Goal: Information Seeking & Learning: Learn about a topic

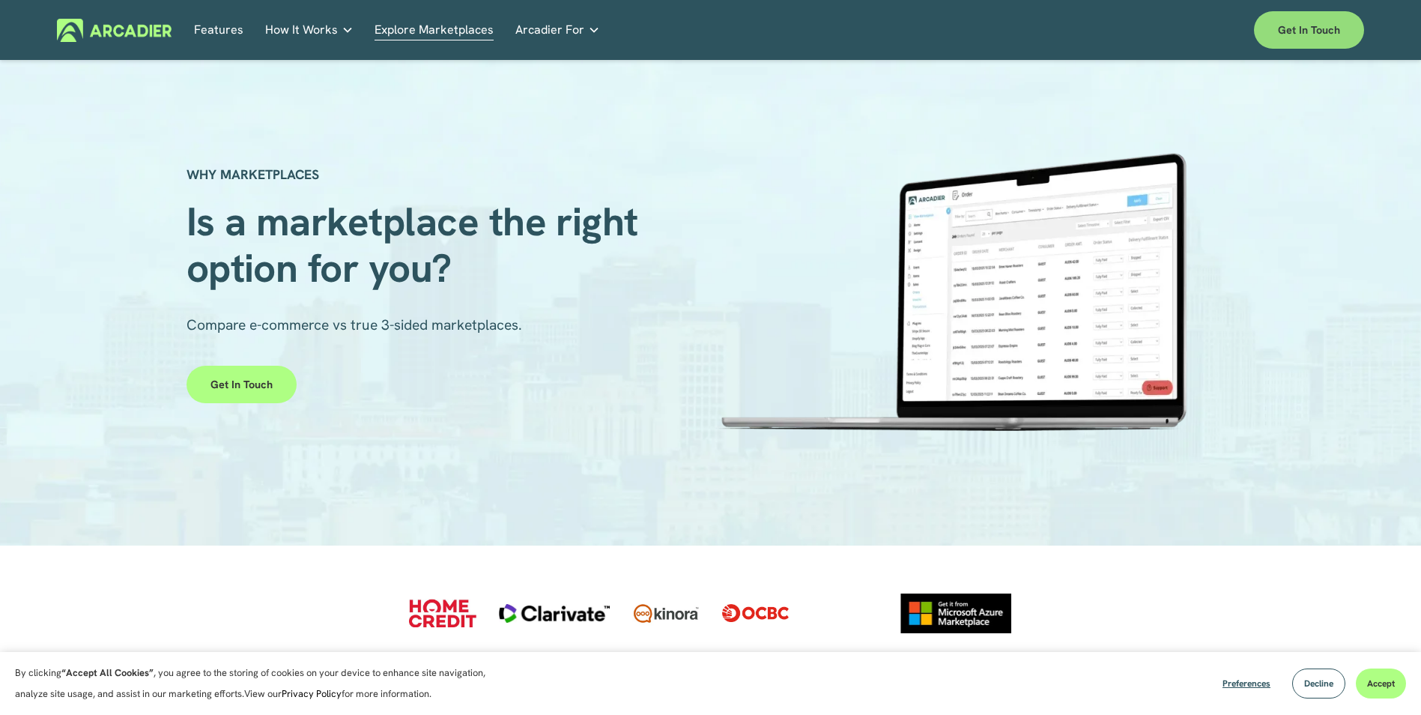
click at [1308, 30] on link "Get in touch" at bounding box center [1309, 29] width 110 height 37
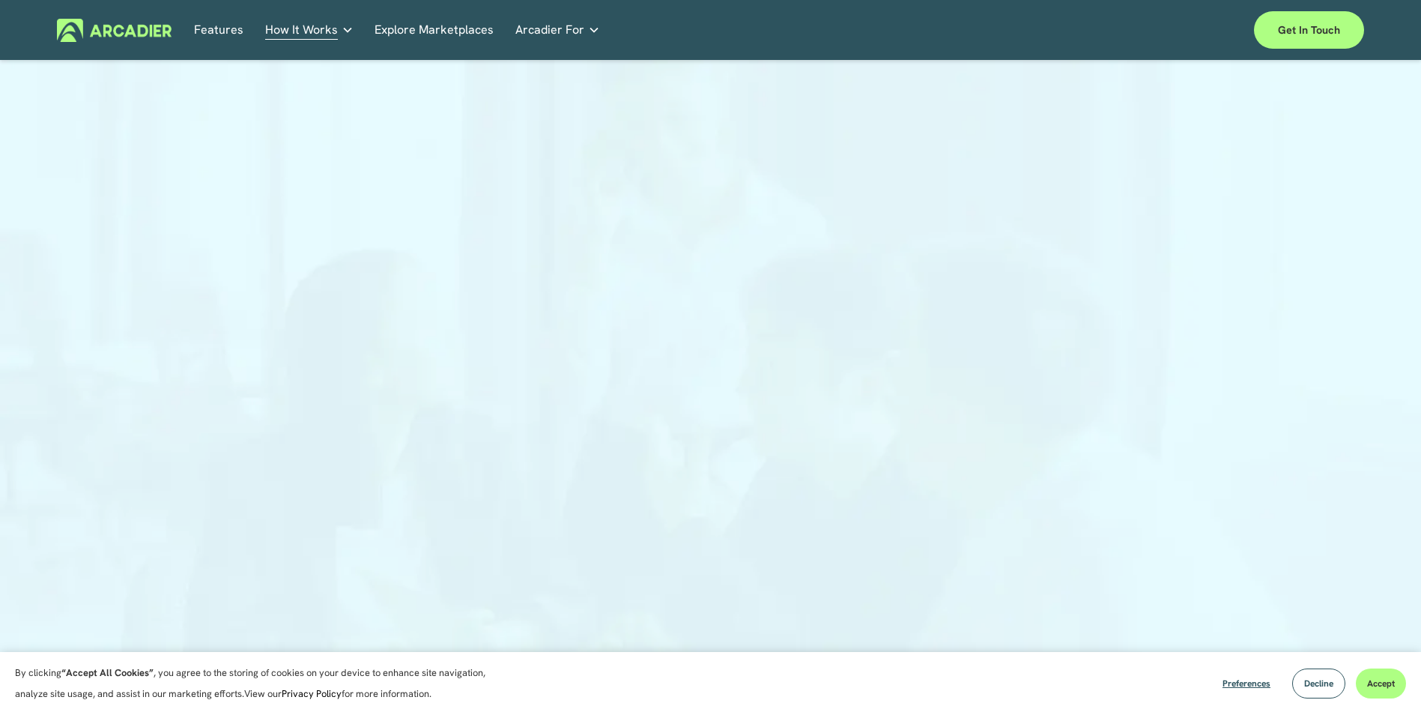
click at [147, 39] on img at bounding box center [114, 30] width 115 height 23
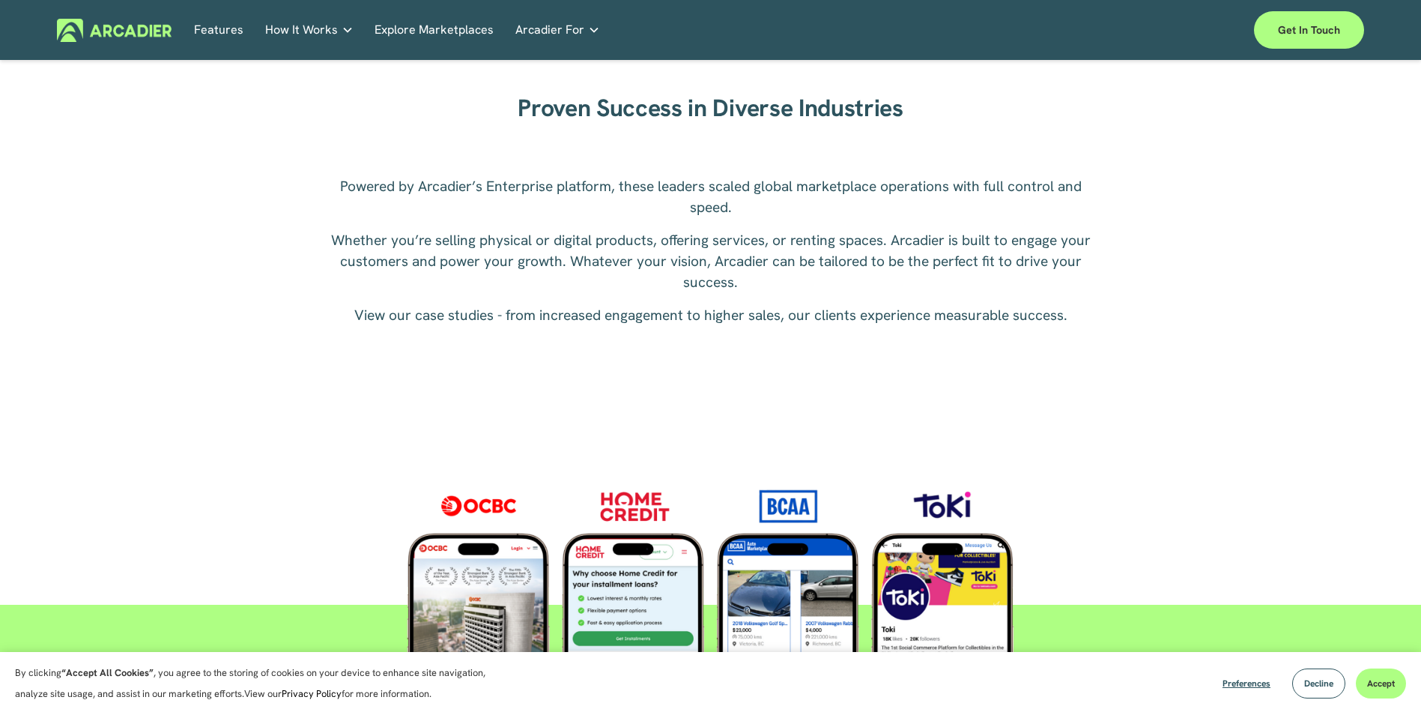
scroll to position [2172, 0]
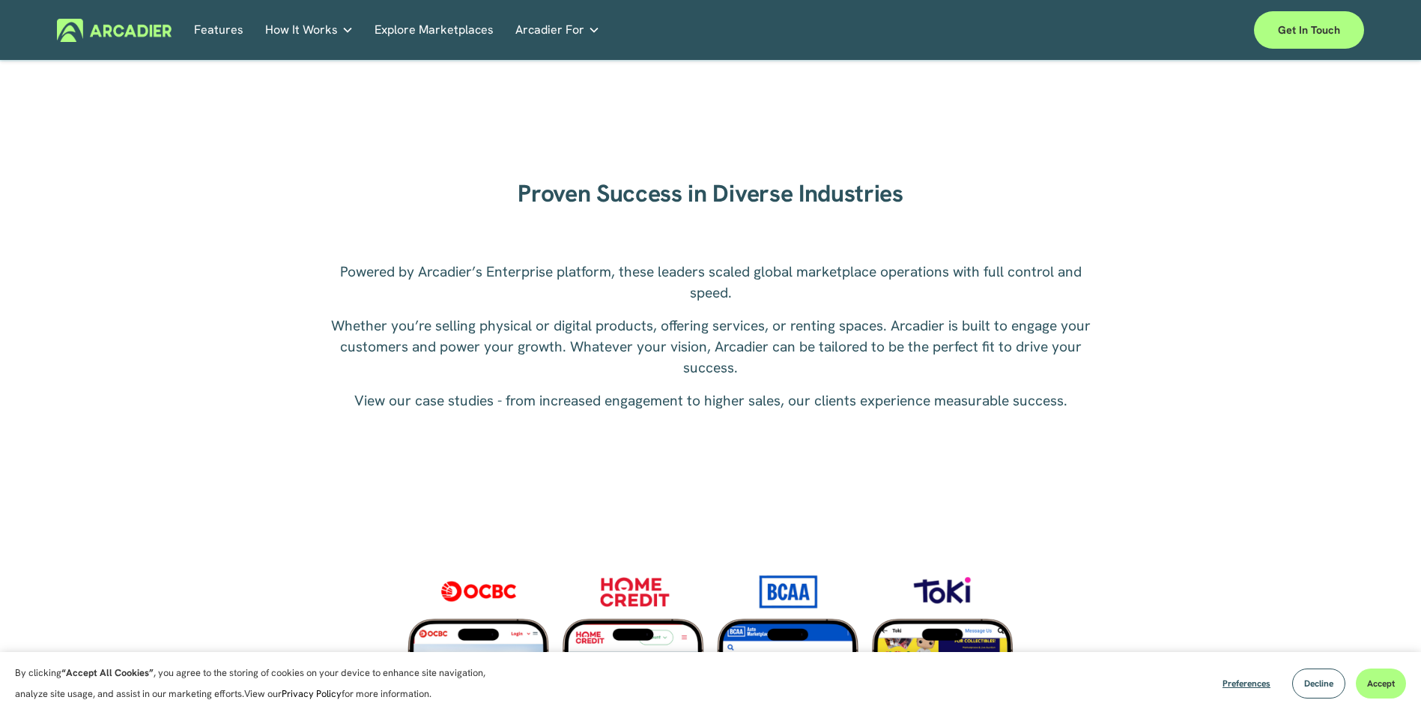
click at [469, 28] on link "Explore Marketplaces" at bounding box center [434, 30] width 119 height 23
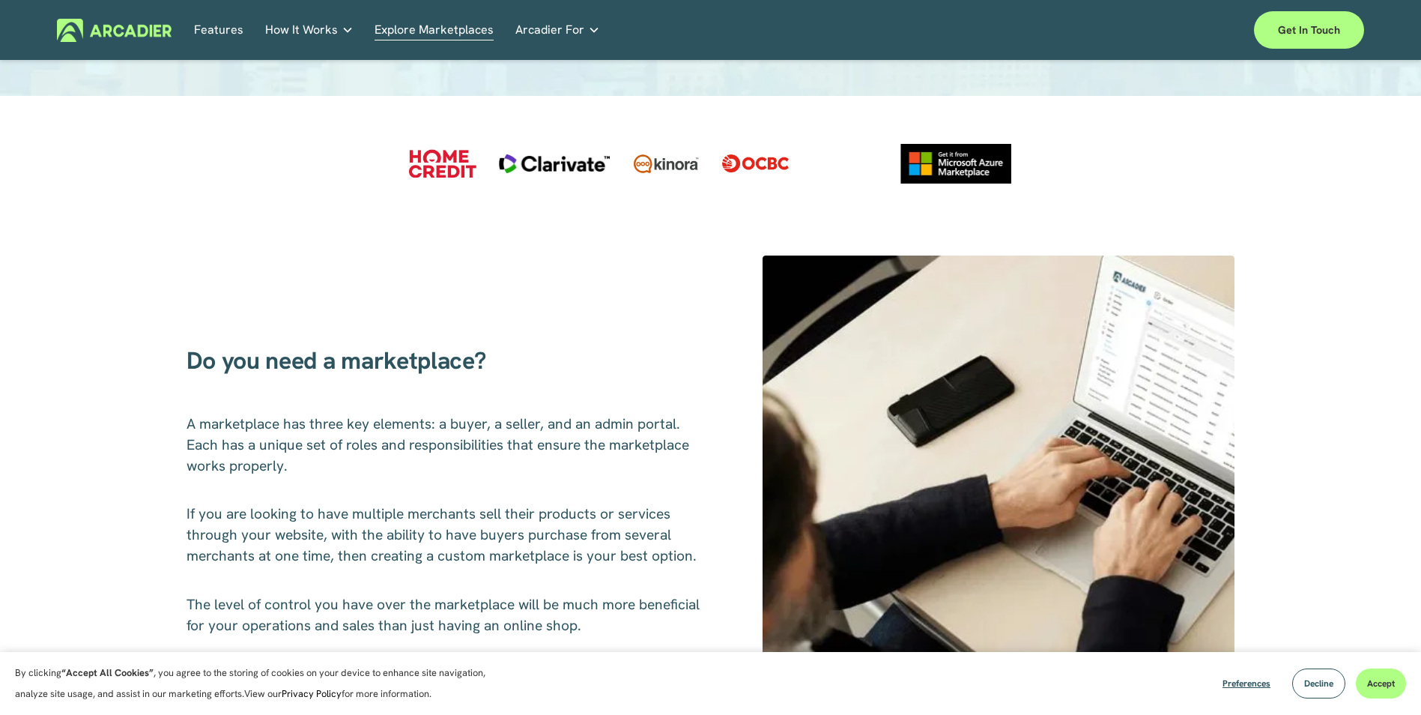
click at [452, 172] on div at bounding box center [442, 163] width 67 height 28
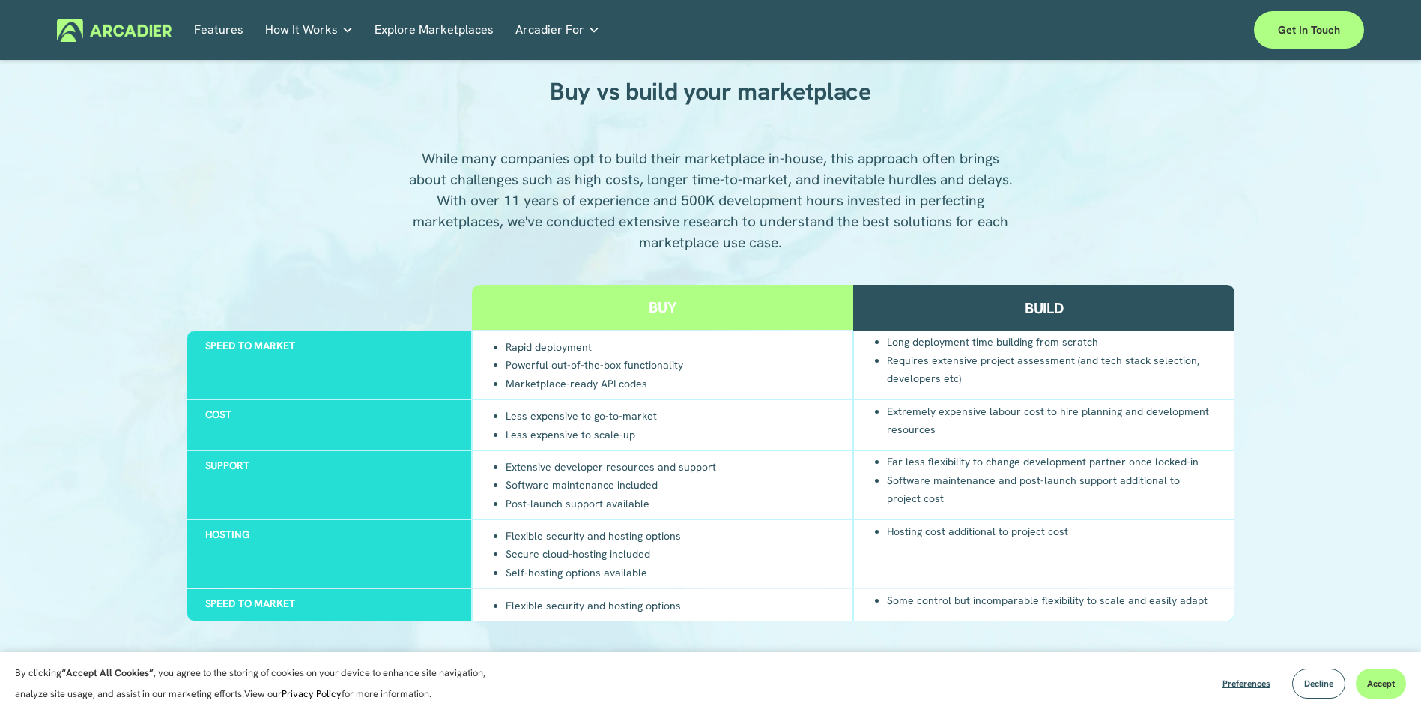
scroll to position [1348, 0]
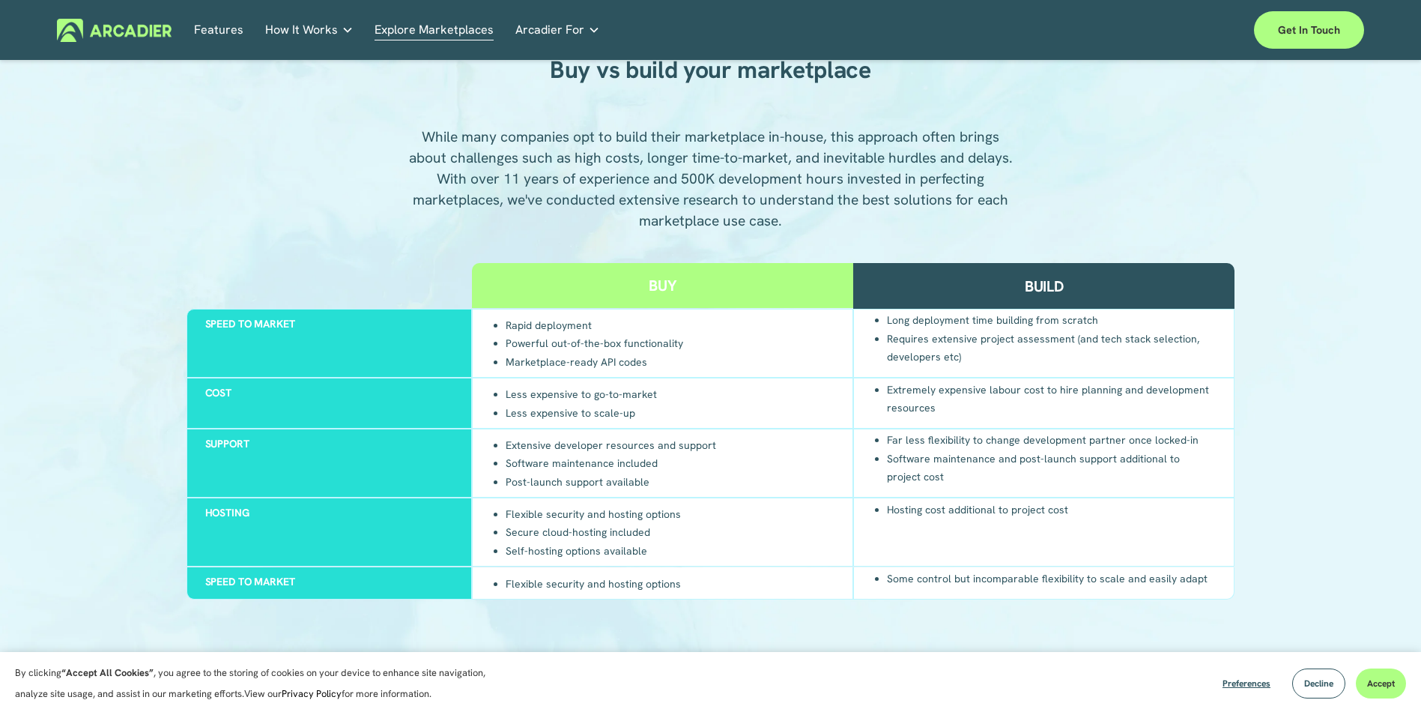
click at [564, 282] on div "Buy" at bounding box center [662, 285] width 381 height 45
click at [935, 301] on div "Build" at bounding box center [1043, 286] width 381 height 46
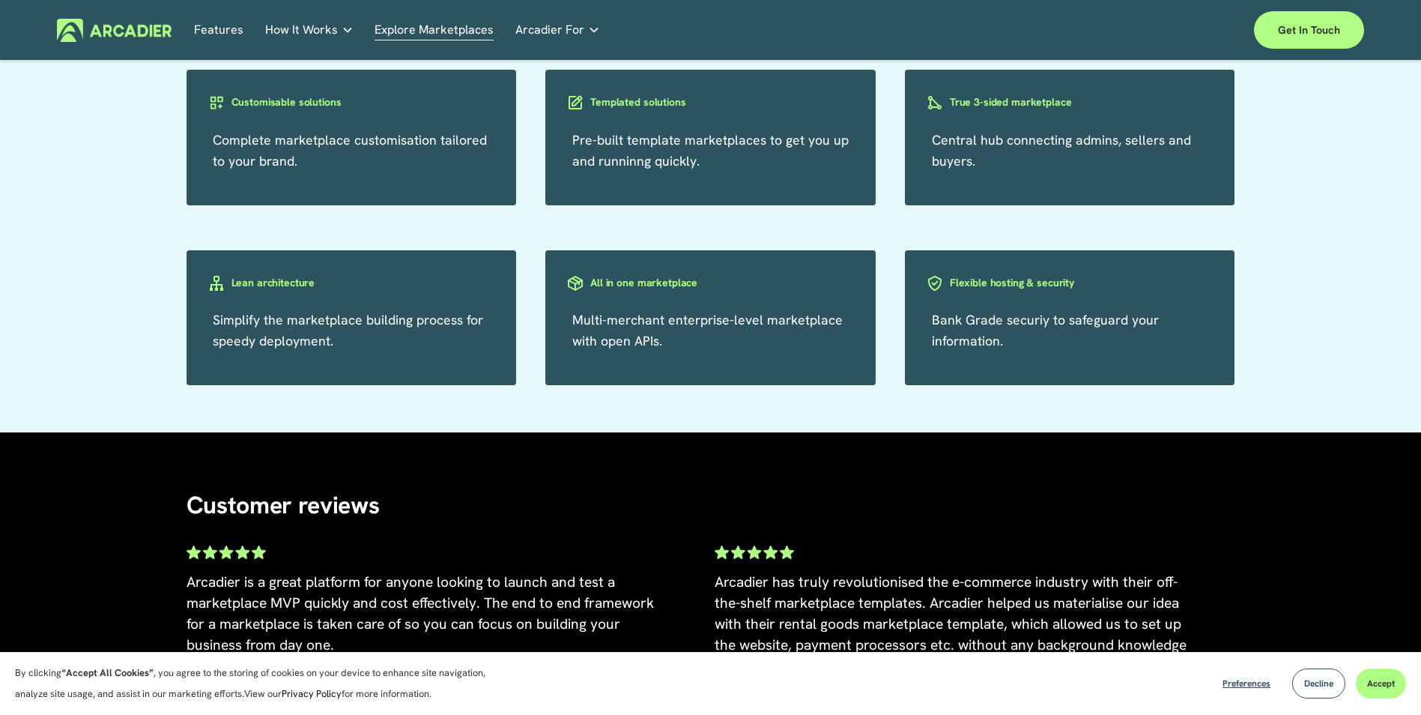
scroll to position [2697, 0]
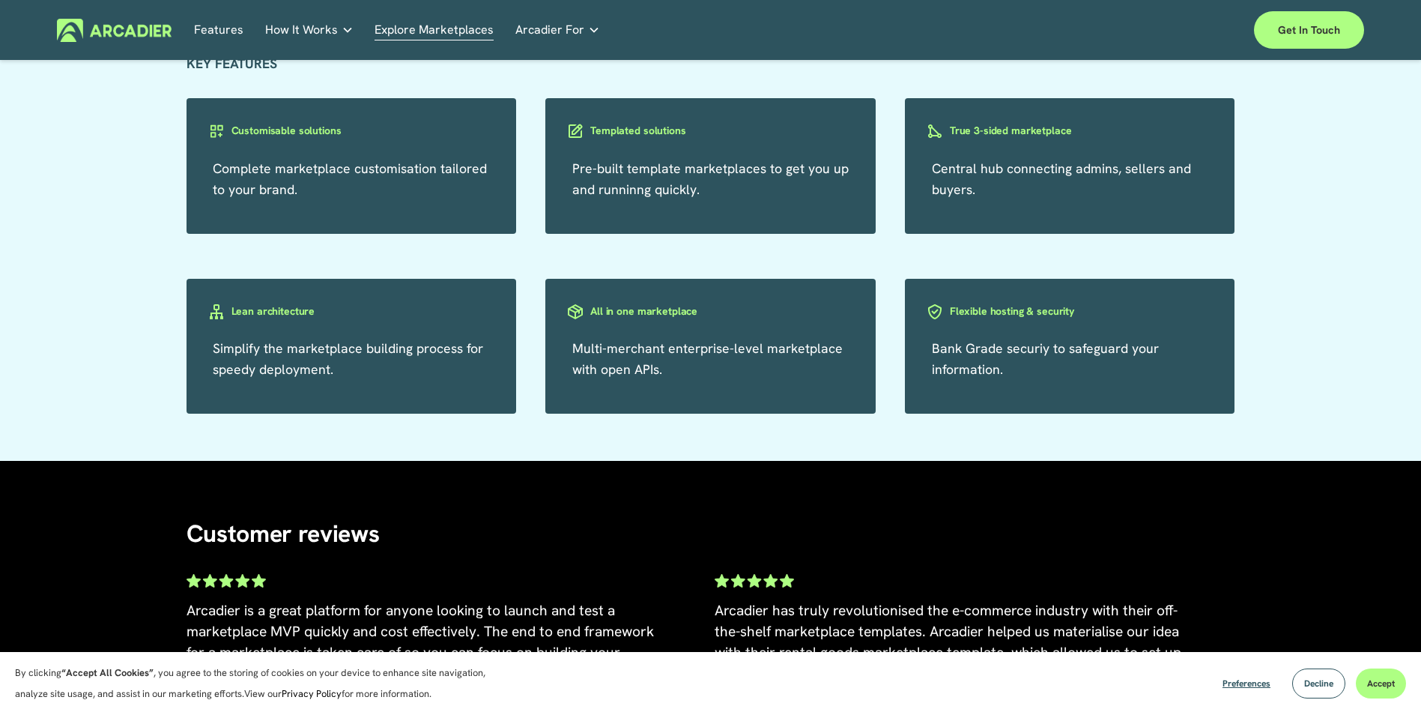
click at [234, 44] on div "Features How It Works Why Arcadier" at bounding box center [710, 29] width 1307 height 37
click at [236, 25] on link "Features" at bounding box center [218, 30] width 49 height 23
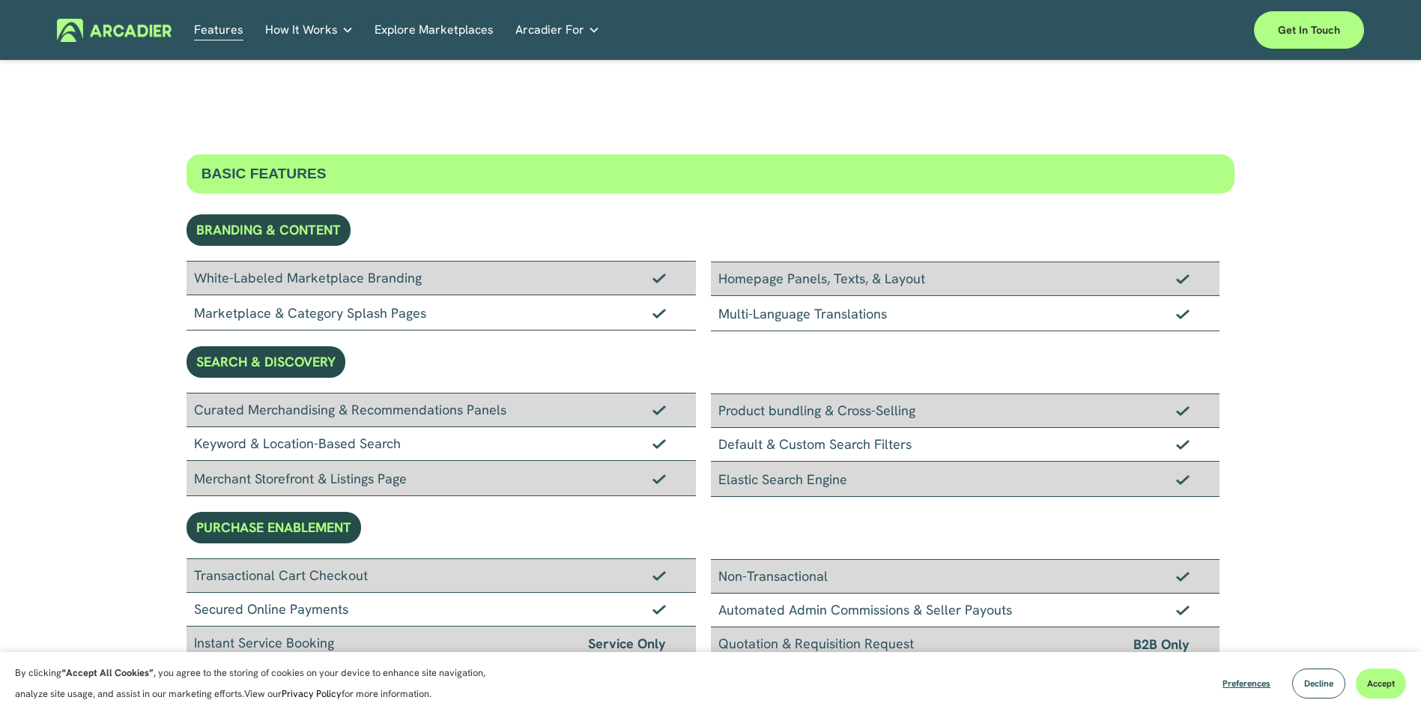
click at [233, 225] on div "BRANDING & CONTENT" at bounding box center [269, 229] width 164 height 31
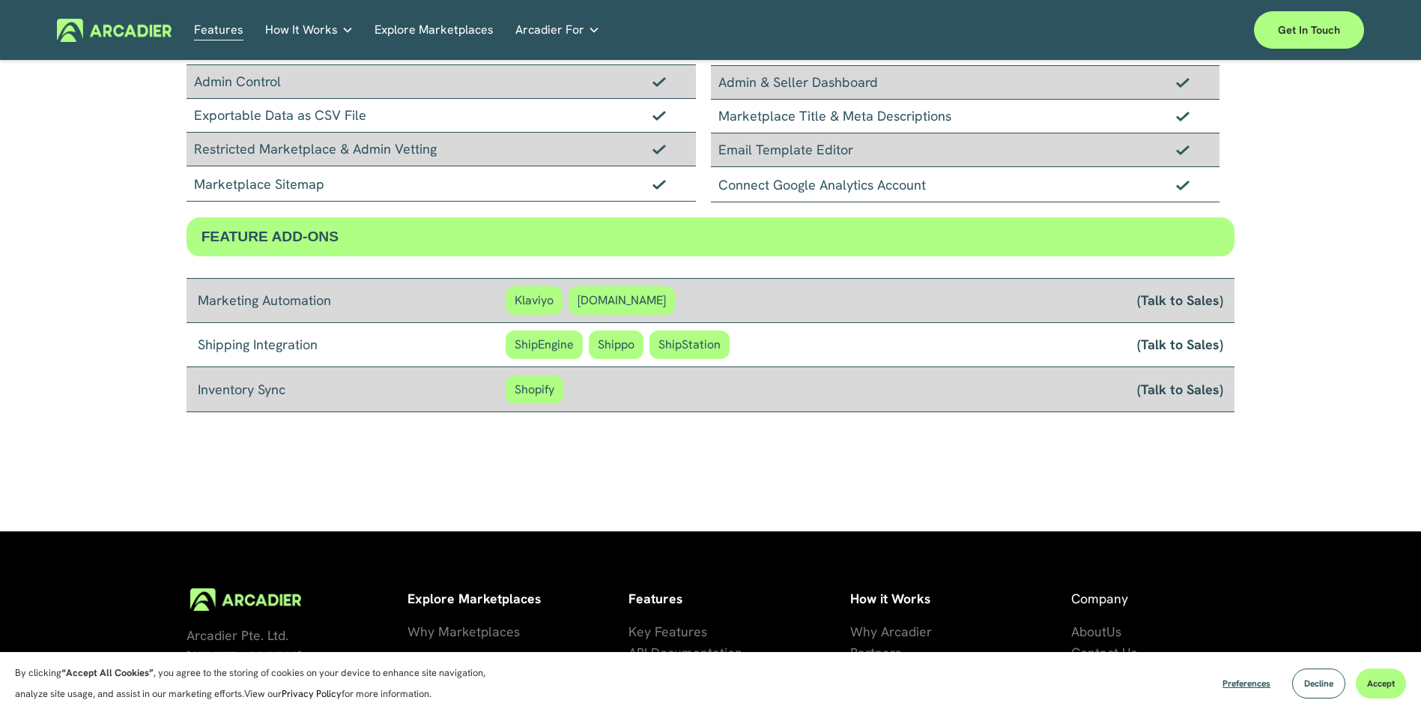
scroll to position [1270, 0]
